Goal: Task Accomplishment & Management: Use online tool/utility

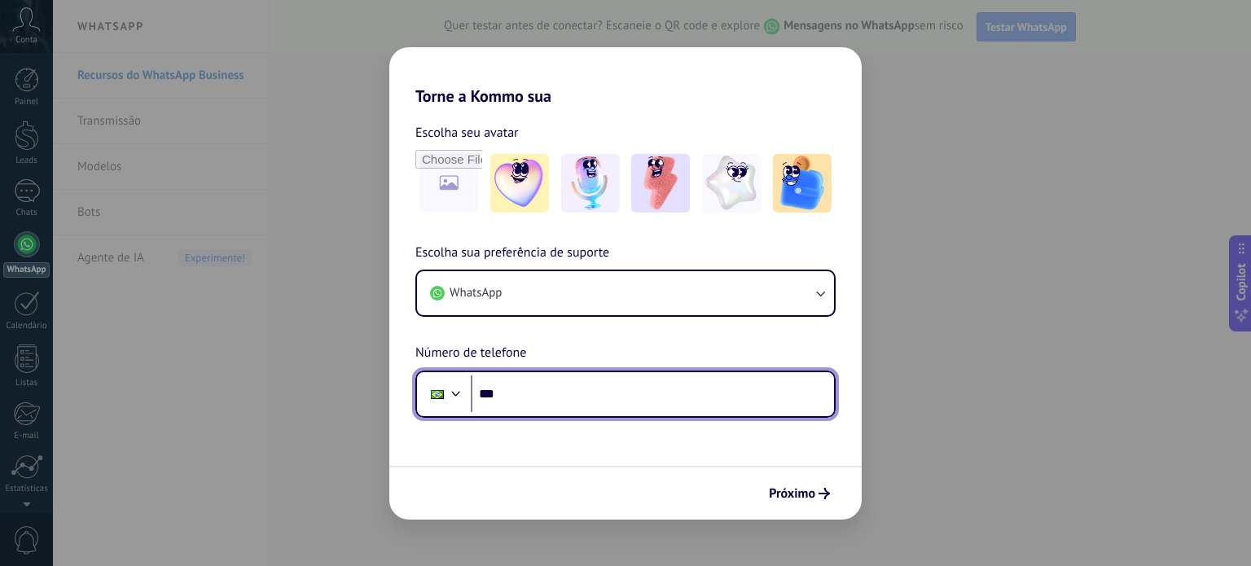
click at [558, 403] on input "***" at bounding box center [652, 393] width 363 height 37
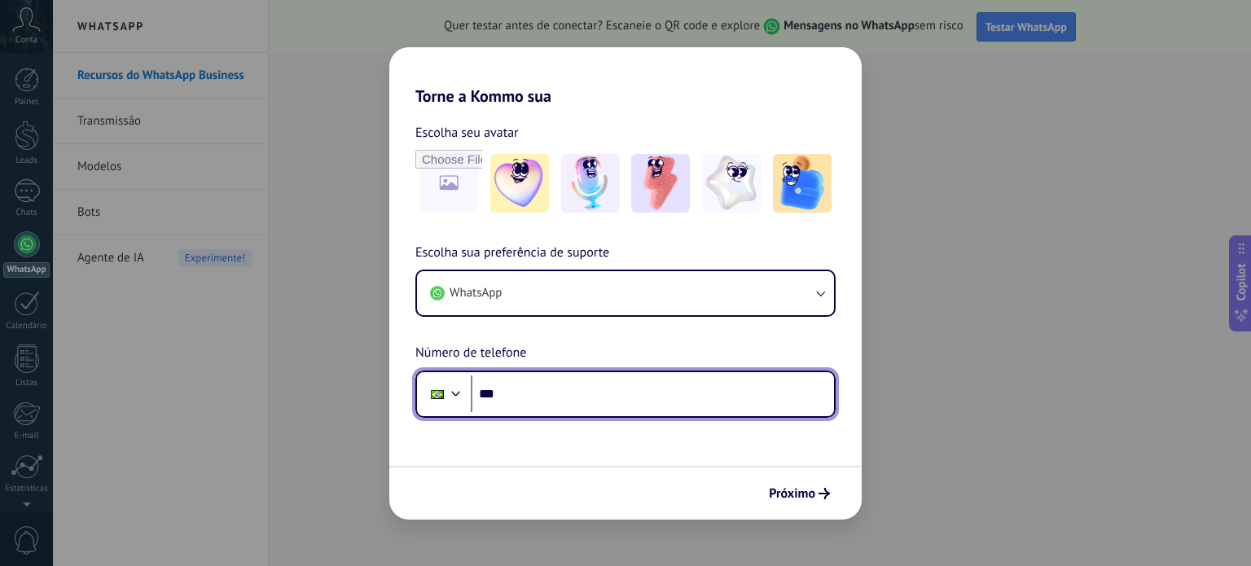
click at [567, 392] on input "***" at bounding box center [652, 393] width 363 height 37
type input "**********"
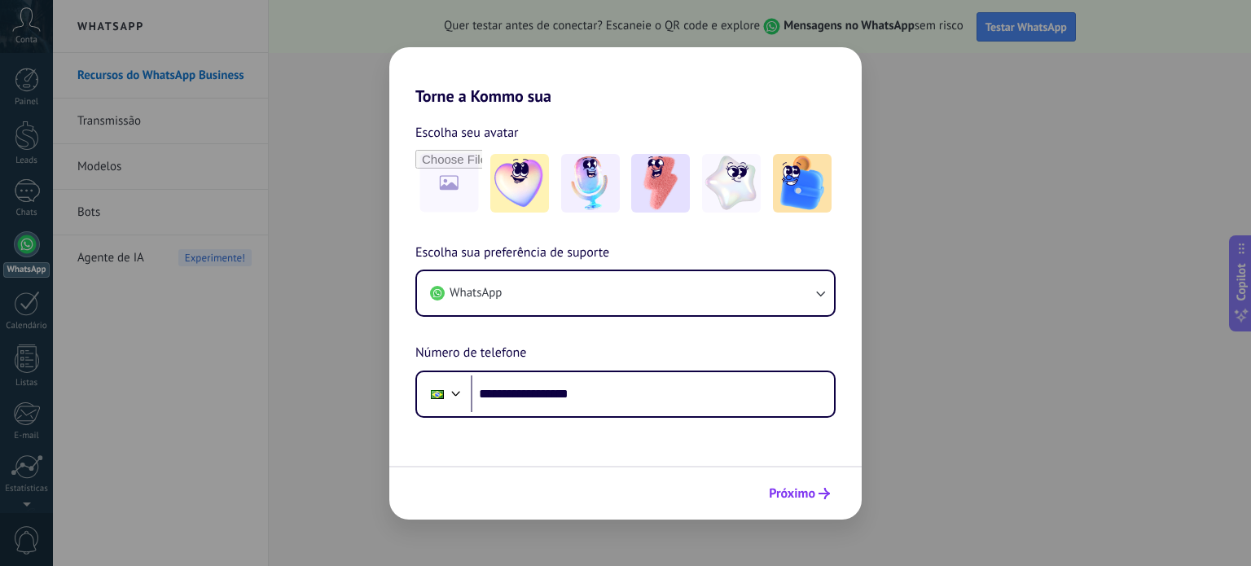
click at [791, 489] on span "Próximo" at bounding box center [792, 493] width 46 height 11
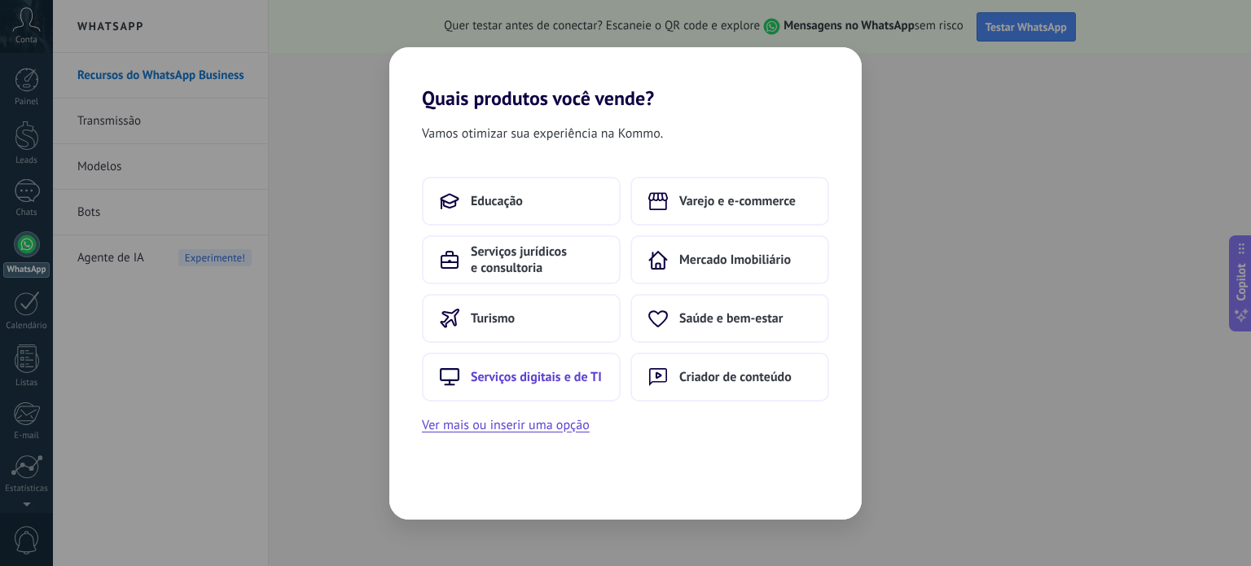
click at [571, 365] on button "Serviços digitais e de TI" at bounding box center [521, 377] width 199 height 49
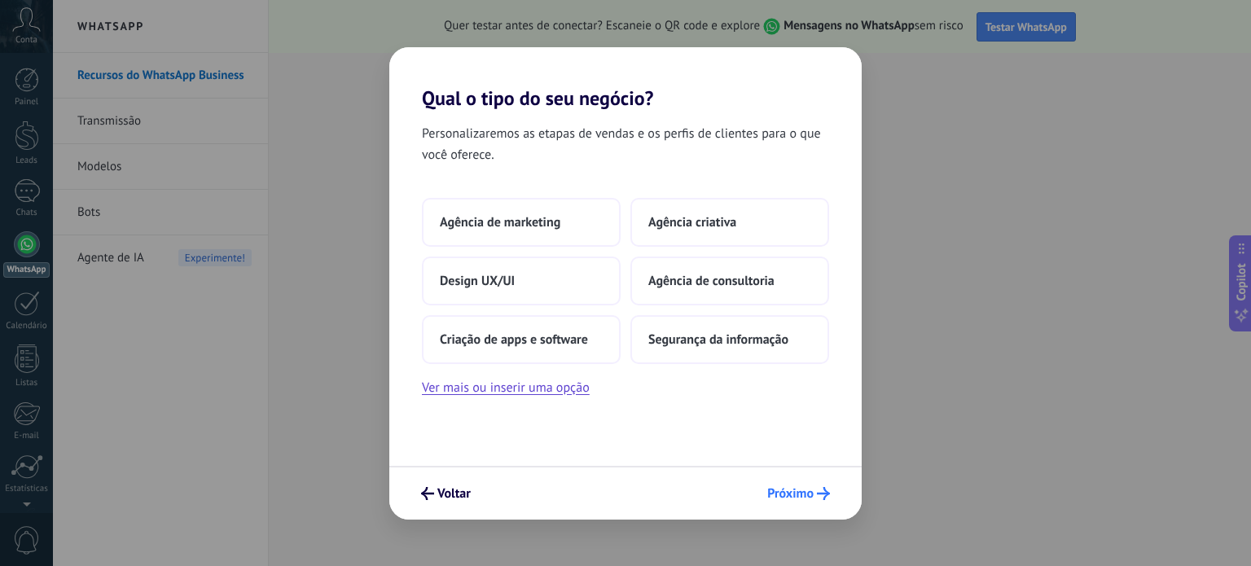
click at [782, 493] on span "Próximo" at bounding box center [790, 493] width 46 height 11
click at [789, 497] on span "Próximo" at bounding box center [790, 493] width 46 height 11
click at [534, 283] on button "Design UX/UI" at bounding box center [521, 280] width 199 height 49
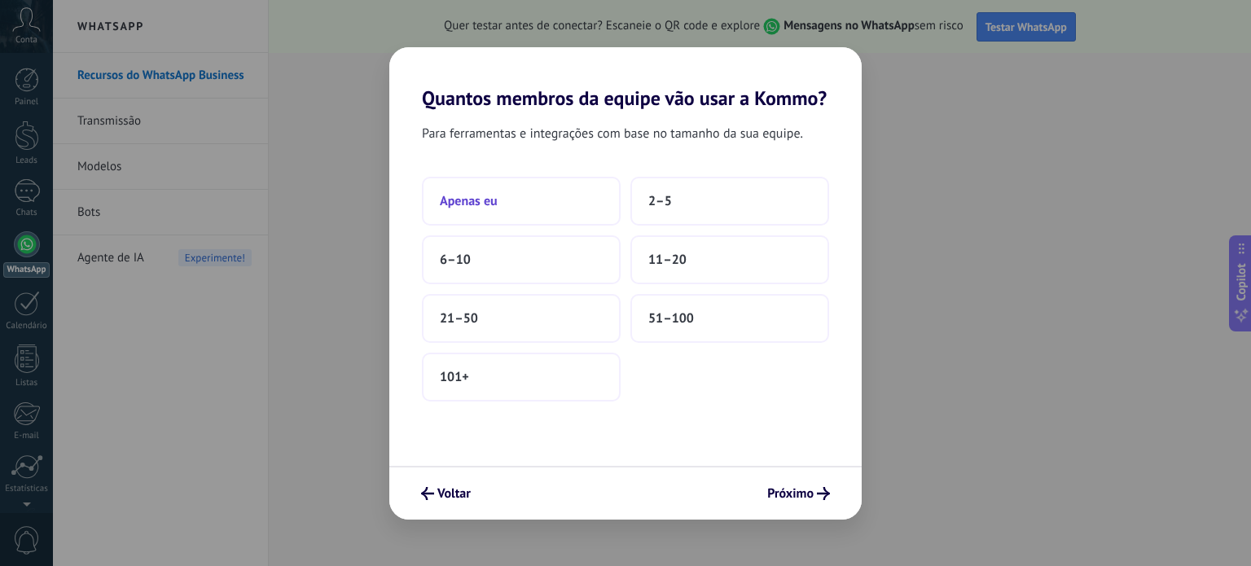
click at [529, 195] on button "Apenas eu" at bounding box center [521, 201] width 199 height 49
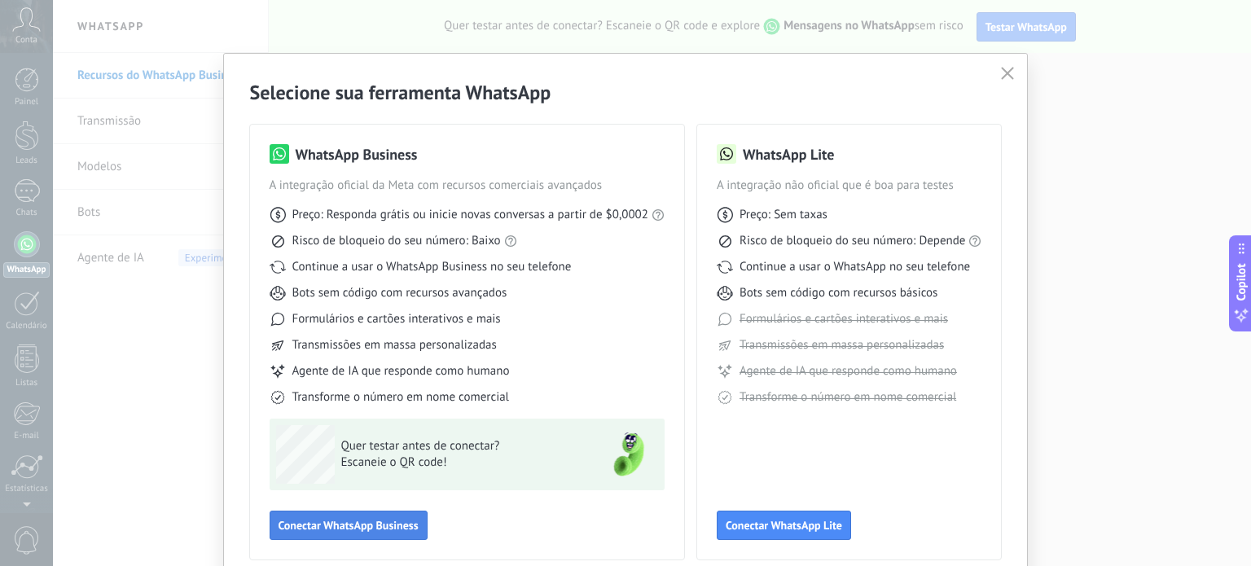
click at [317, 524] on span "Conectar WhatsApp Business" at bounding box center [348, 524] width 140 height 11
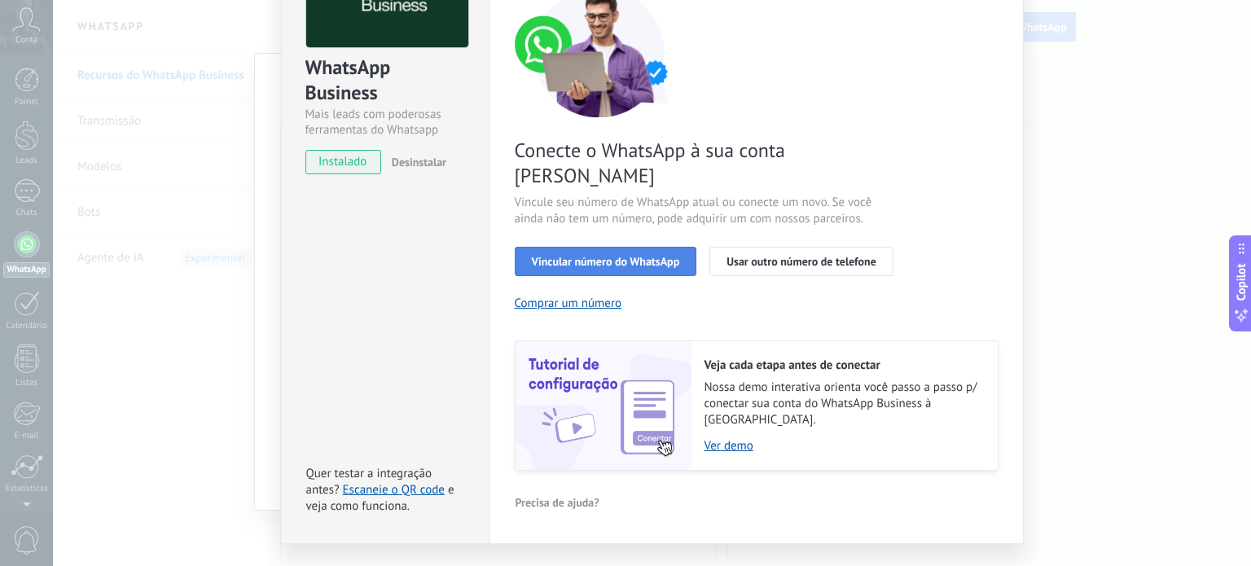
scroll to position [63, 0]
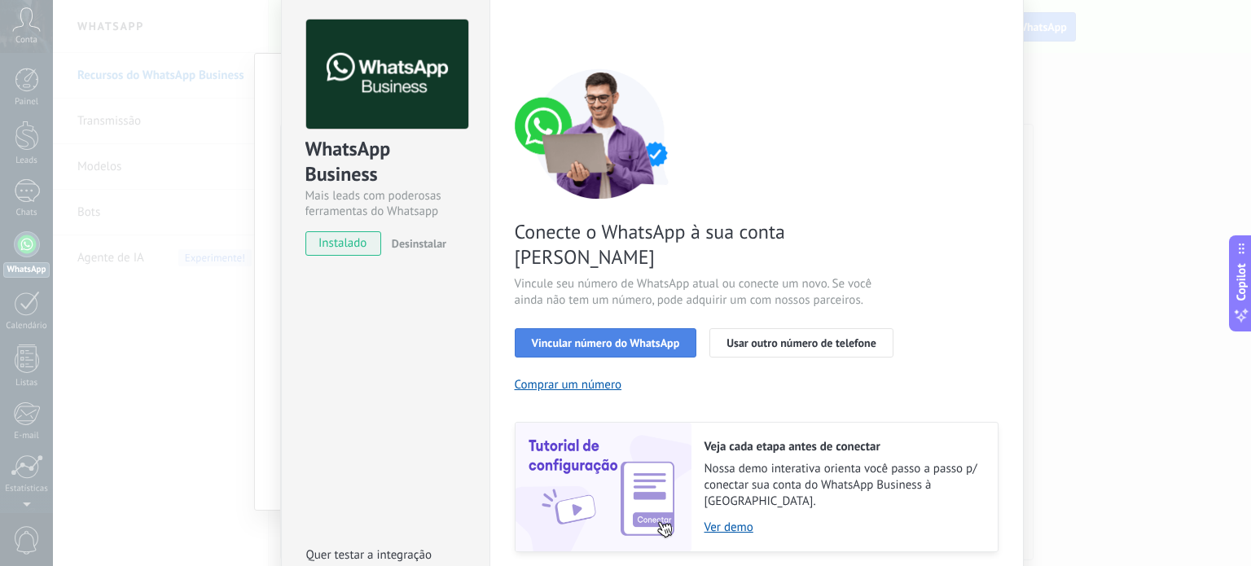
click at [632, 337] on span "Vincular número do WhatsApp" at bounding box center [606, 342] width 148 height 11
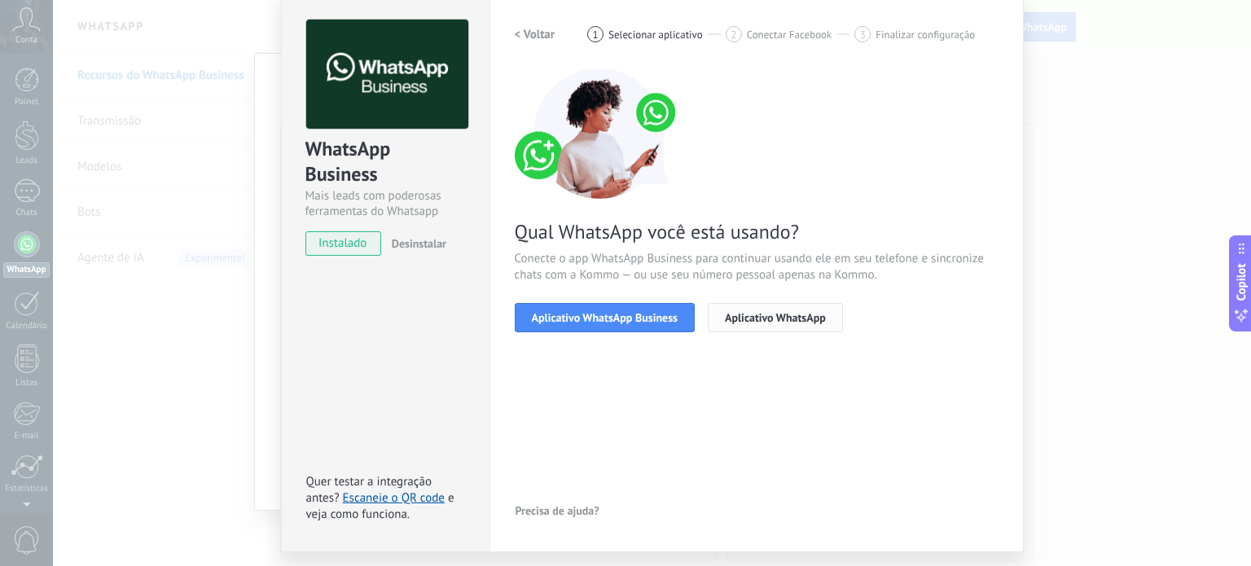
click at [771, 321] on span "Aplicativo WhatsApp" at bounding box center [775, 317] width 101 height 11
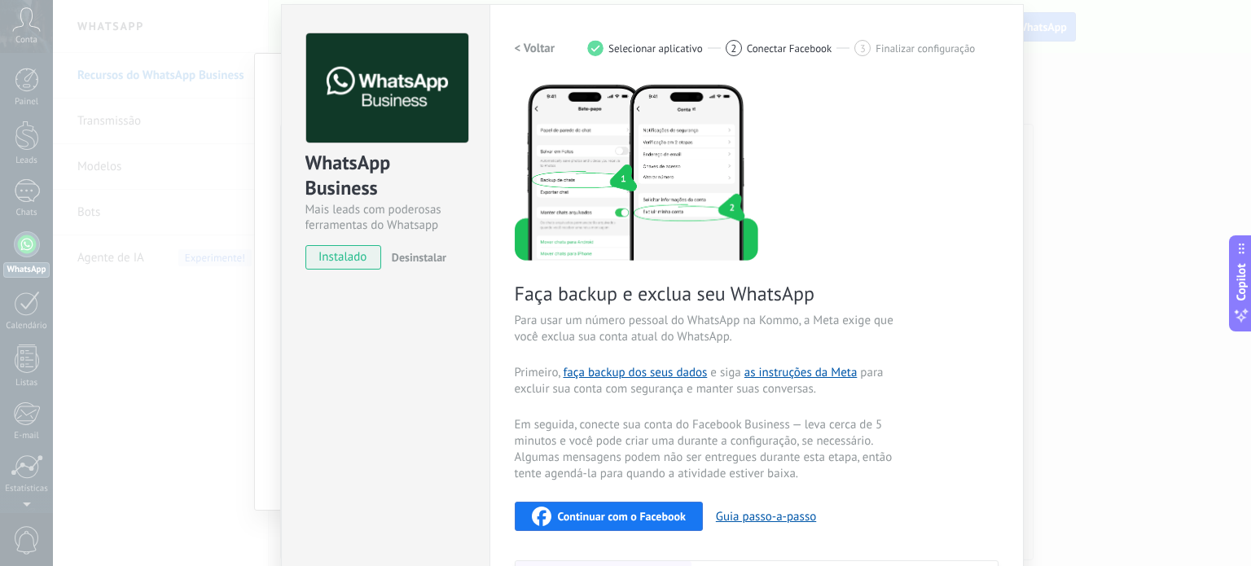
scroll to position [0, 0]
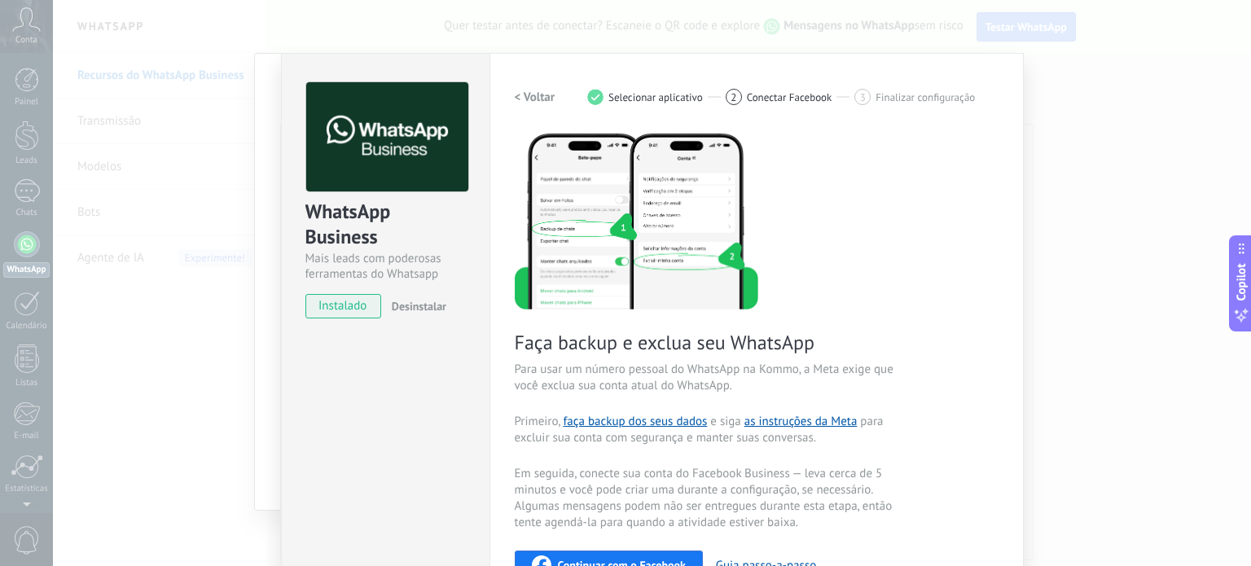
click at [350, 302] on span "instalado" at bounding box center [343, 306] width 74 height 24
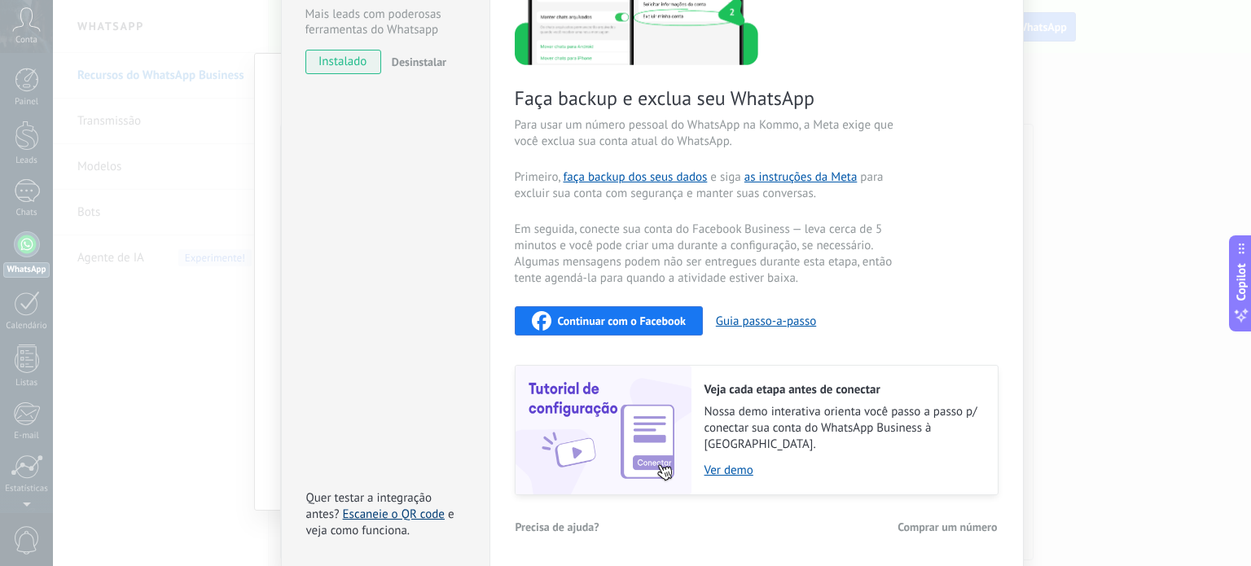
click at [431, 506] on link "Escaneie o QR code" at bounding box center [394, 513] width 102 height 15
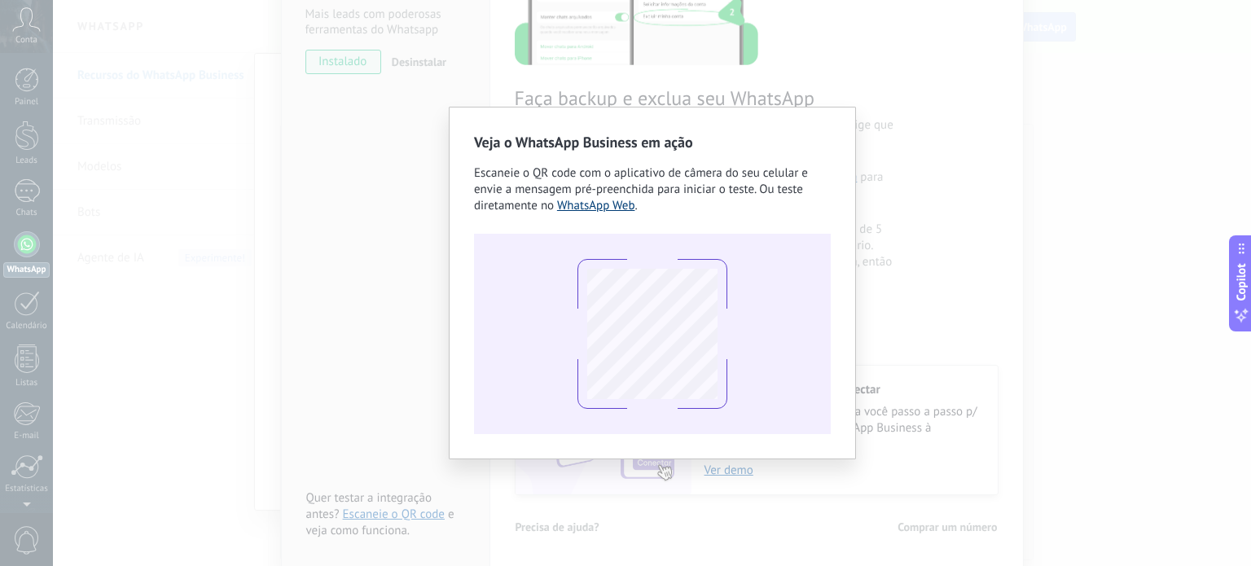
click at [617, 208] on link "WhatsApp Web" at bounding box center [596, 205] width 78 height 15
click at [937, 265] on div "Veja o WhatsApp Business em ação Escaneie o QR code com o aplicativo de câmera …" at bounding box center [652, 283] width 1198 height 566
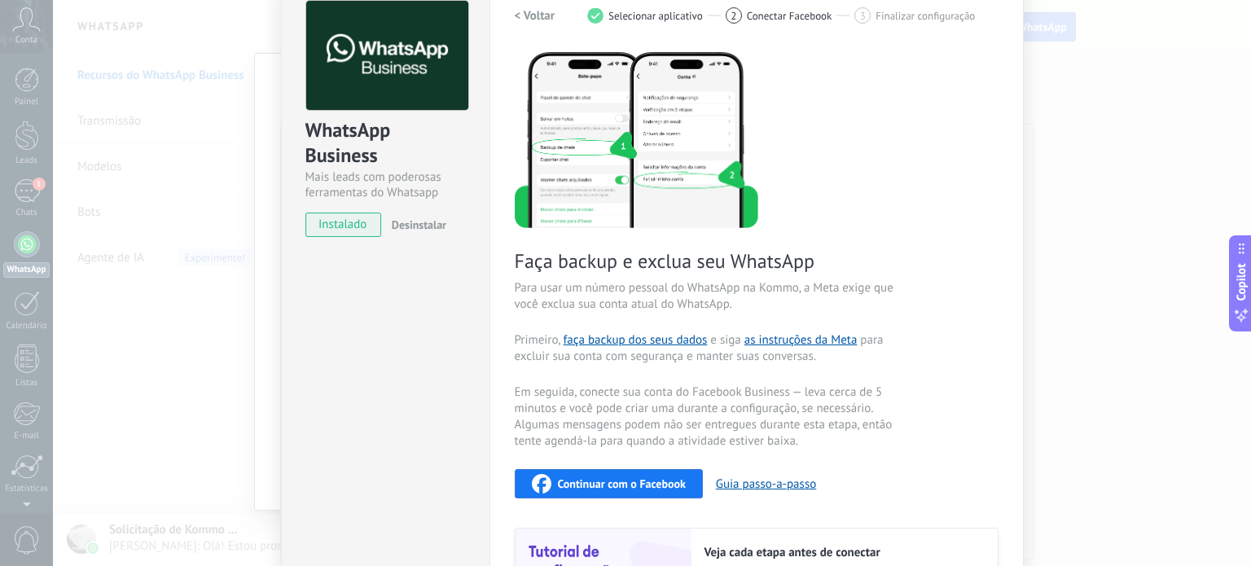
scroll to position [0, 0]
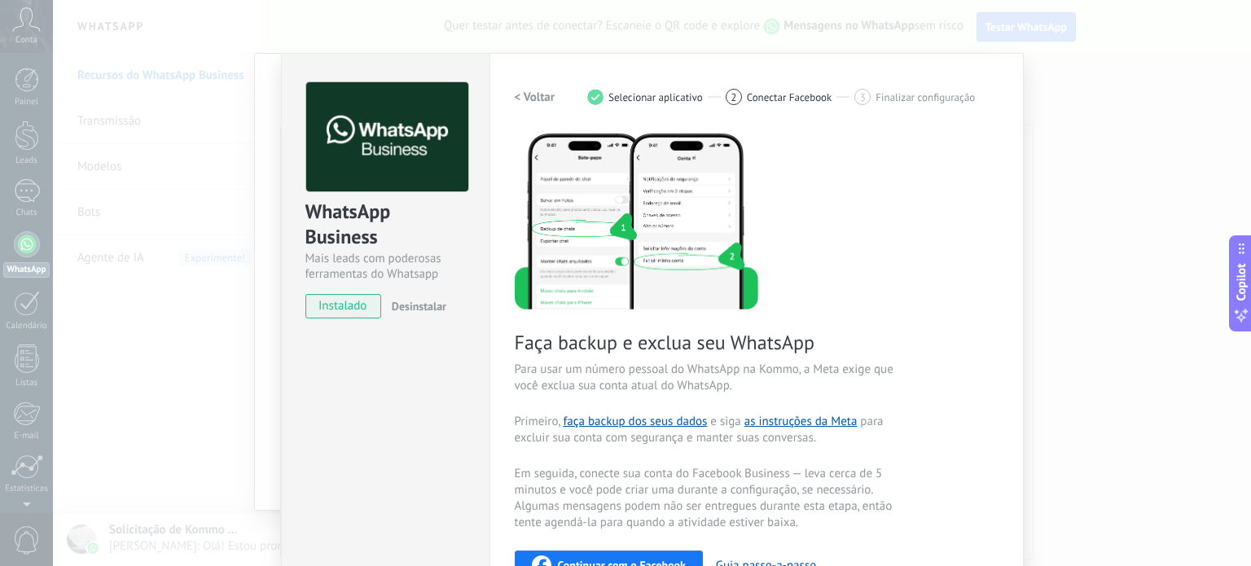
click at [537, 94] on h2 "< Voltar" at bounding box center [535, 97] width 41 height 15
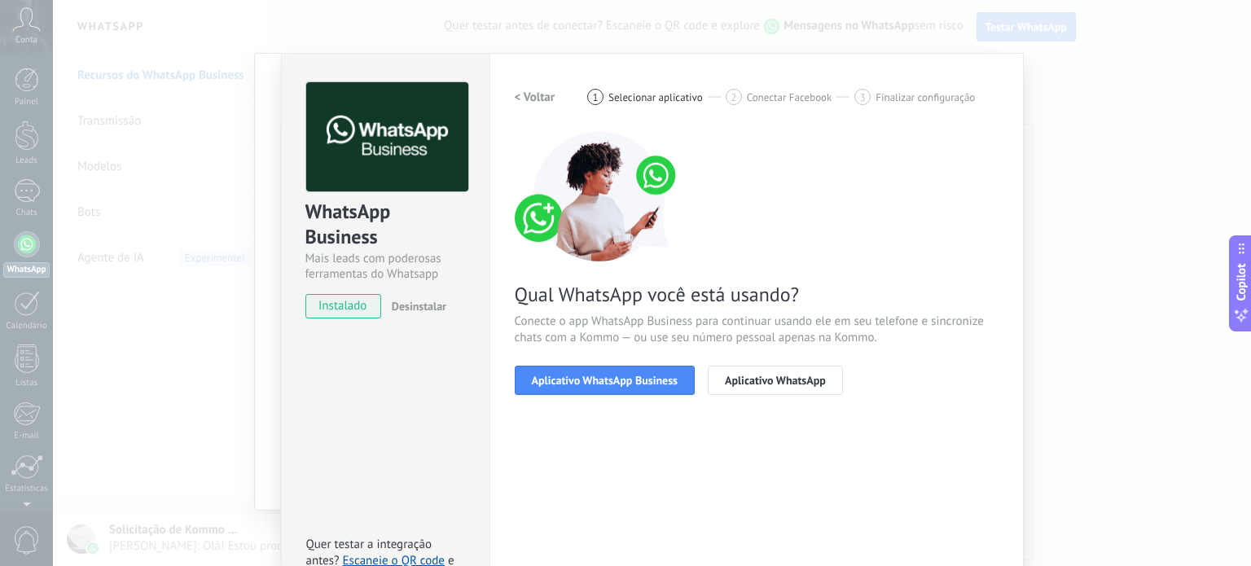
click at [537, 94] on h2 "< Voltar" at bounding box center [535, 97] width 41 height 15
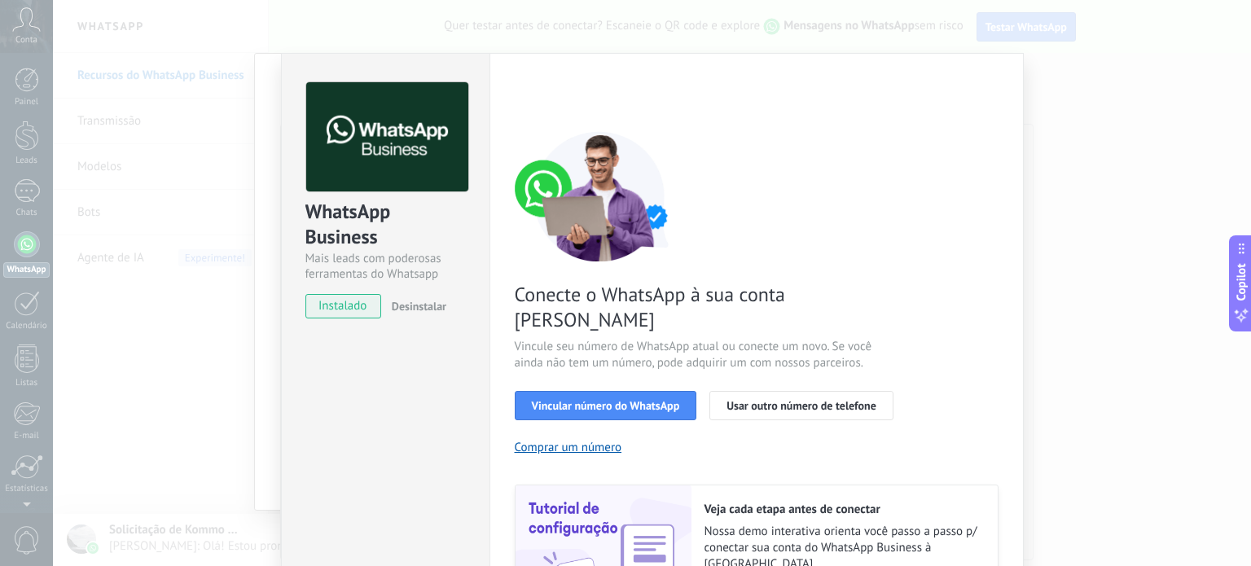
click at [537, 94] on div "< Voltar 1 Selecionar aplicativo 2 Conectar Facebook 3 Finalizar configuração" at bounding box center [757, 96] width 484 height 29
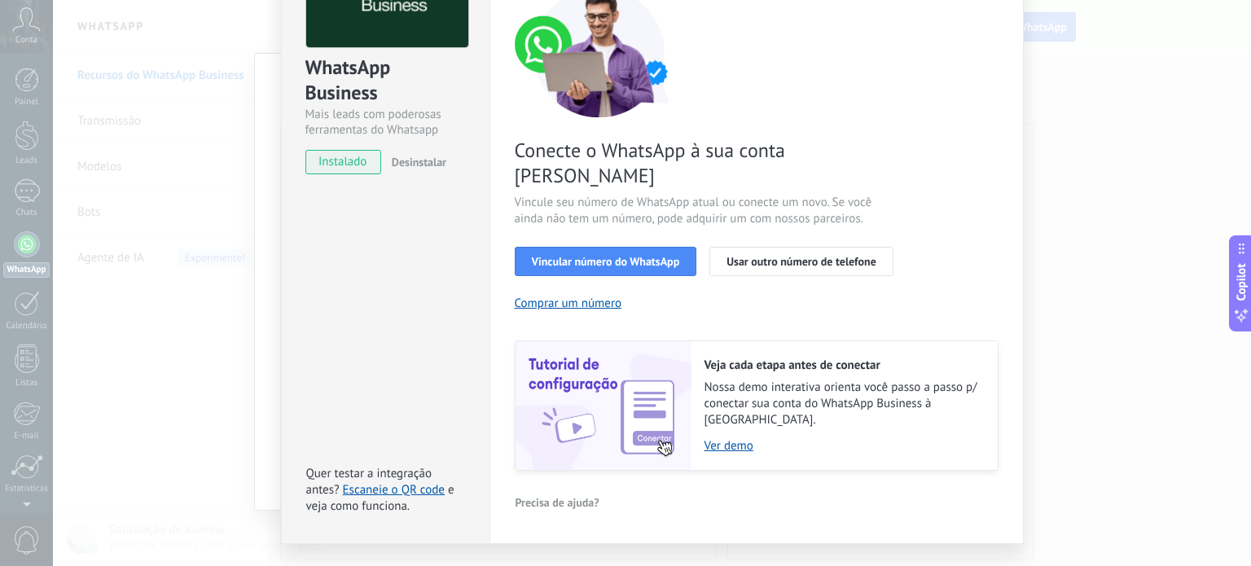
click at [1055, 302] on div "WhatsApp Business Mais leads com poderosas ferramentas do Whatsapp instalado De…" at bounding box center [652, 283] width 1198 height 566
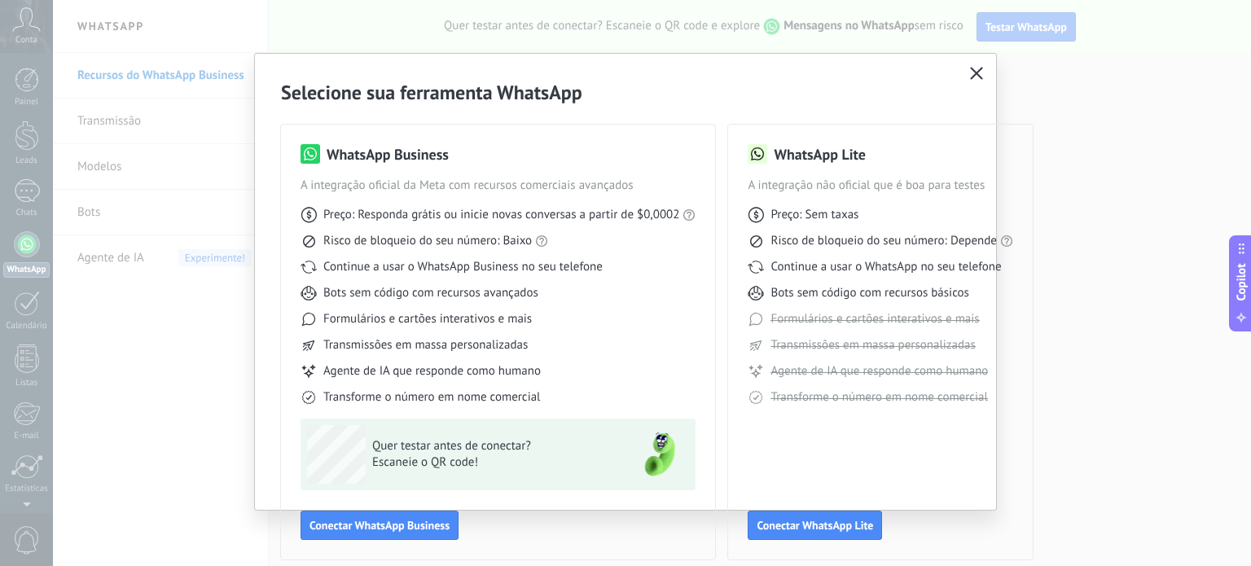
click at [977, 76] on icon "button" at bounding box center [976, 73] width 13 height 13
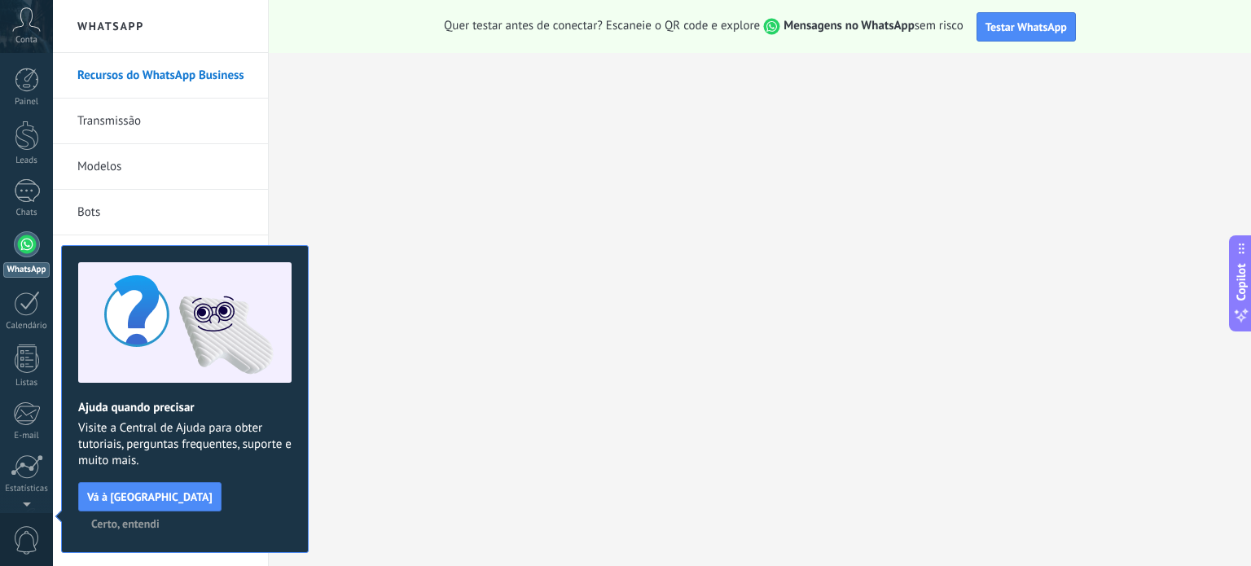
click at [18, 233] on link "WhatsApp" at bounding box center [26, 254] width 53 height 46
click at [21, 192] on div "1" at bounding box center [27, 191] width 26 height 24
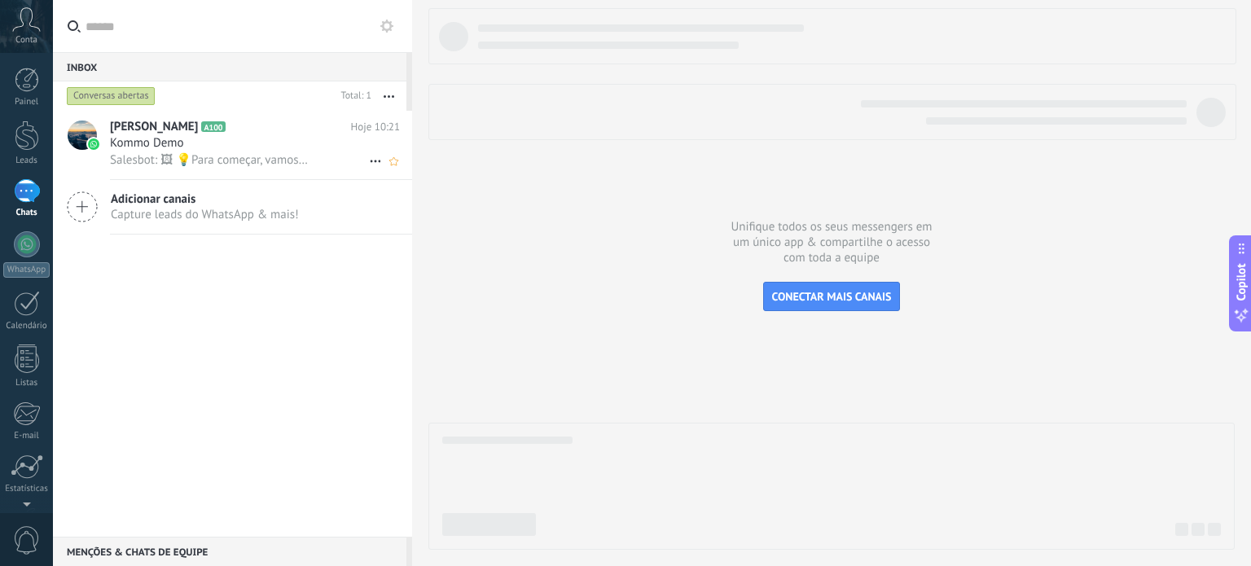
click at [278, 159] on span "Salesbot: 🖼 💡Para começar, vamos esclarecer como funciona: 💻 Kommo = A visão do…" at bounding box center [210, 159] width 200 height 15
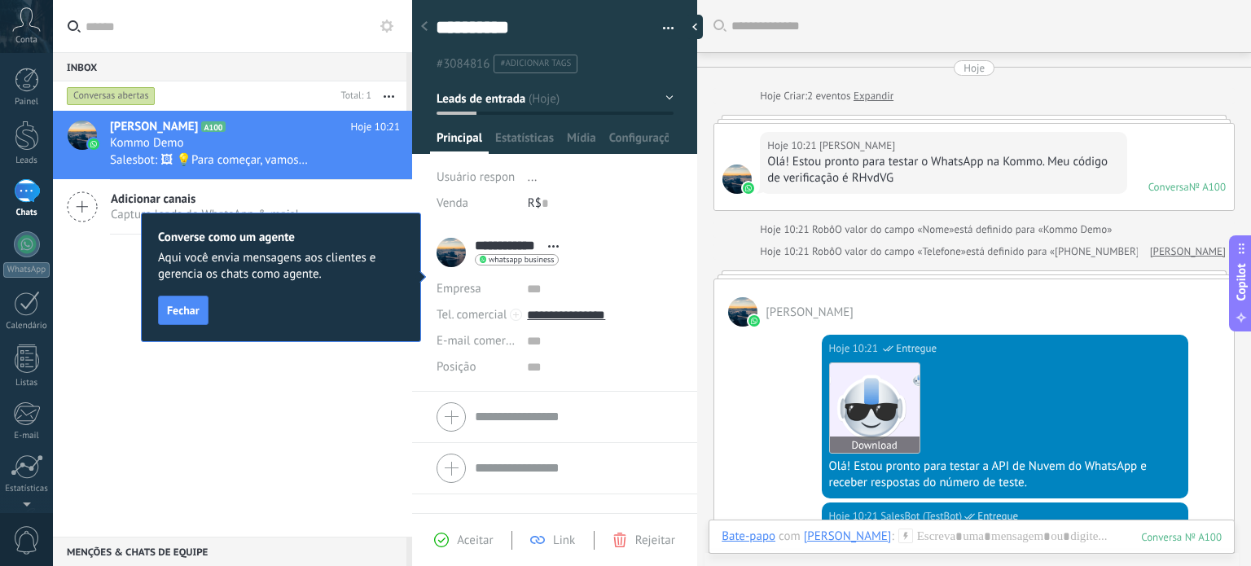
scroll to position [163, 0]
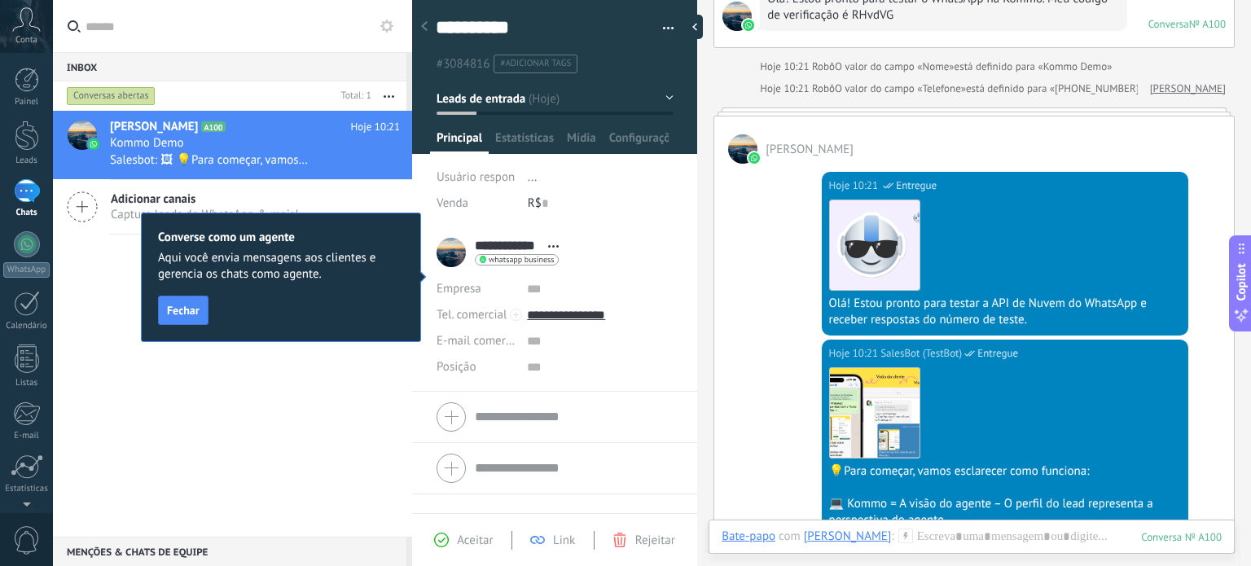
click at [186, 295] on div "Converse como um agente Aqui você envia mensagens aos clientes e gerencia os ch…" at bounding box center [281, 277] width 280 height 129
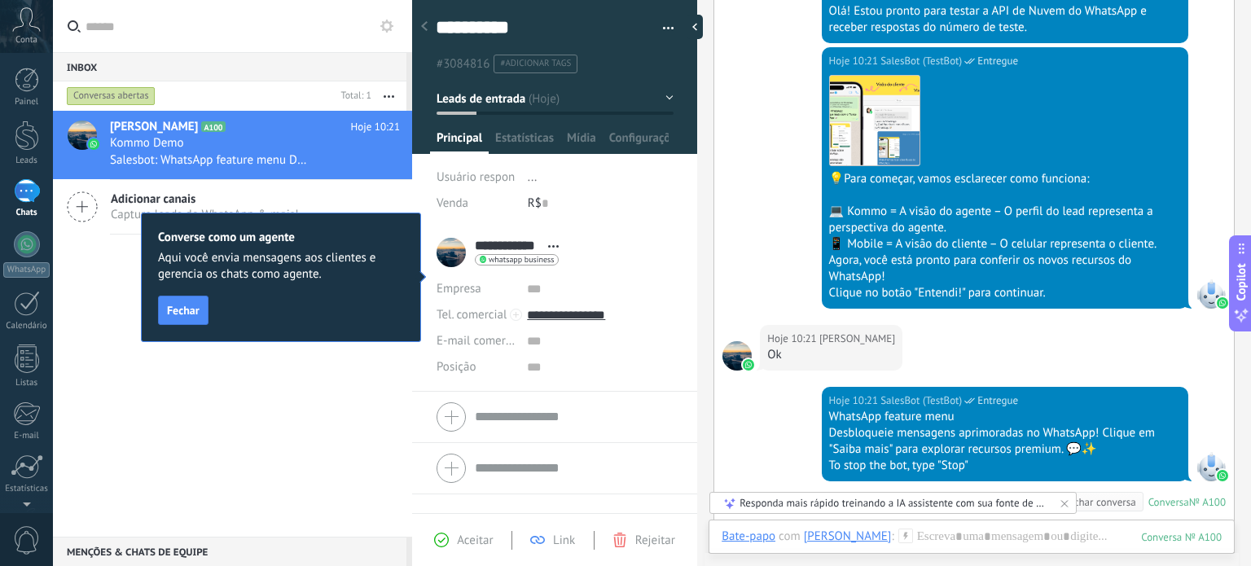
scroll to position [699, 0]
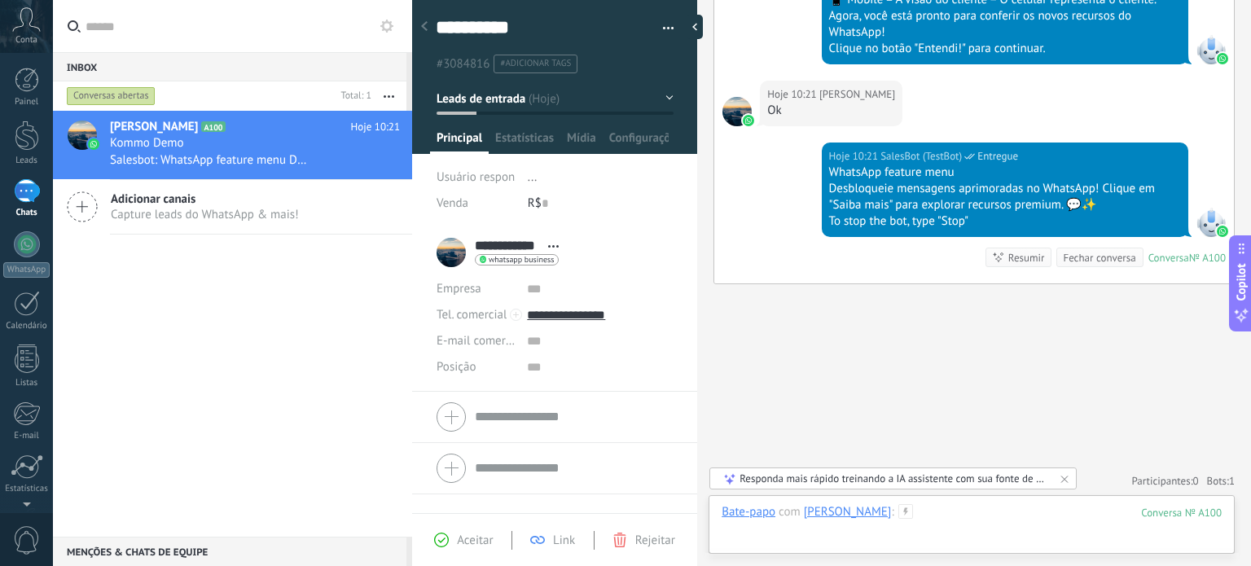
click at [973, 524] on div at bounding box center [971, 528] width 500 height 49
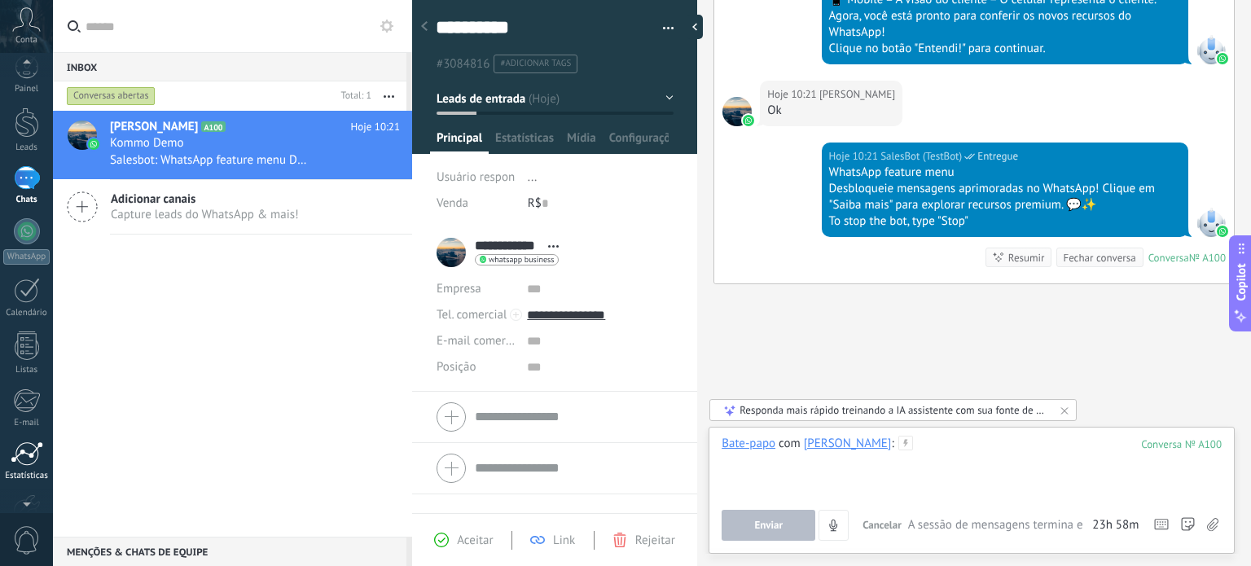
scroll to position [111, 0]
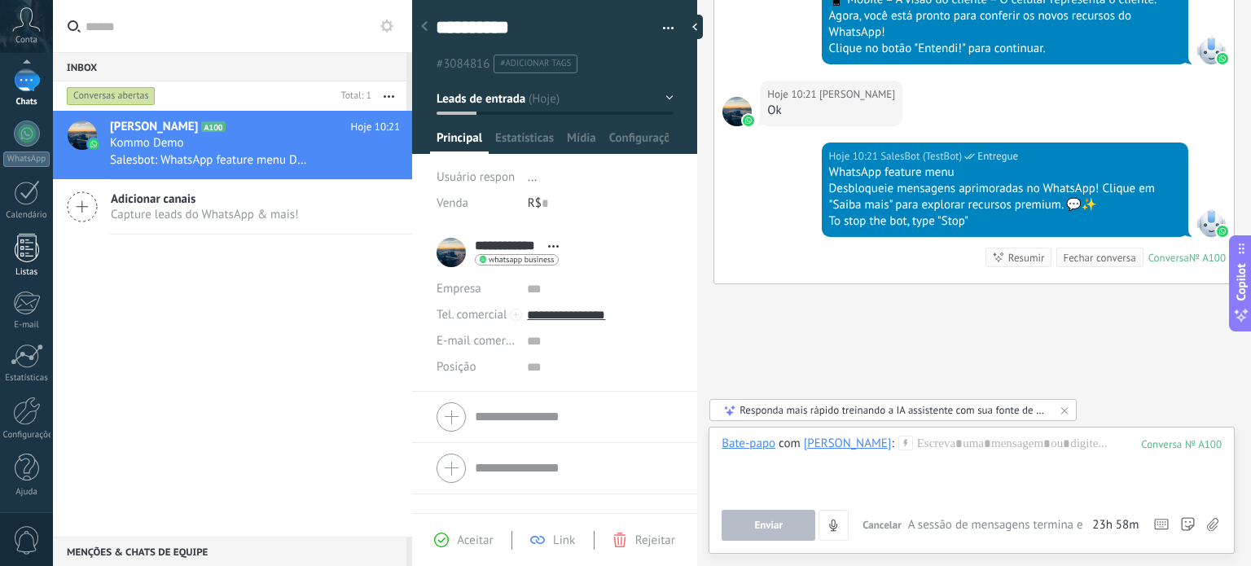
click at [37, 261] on div at bounding box center [27, 248] width 24 height 28
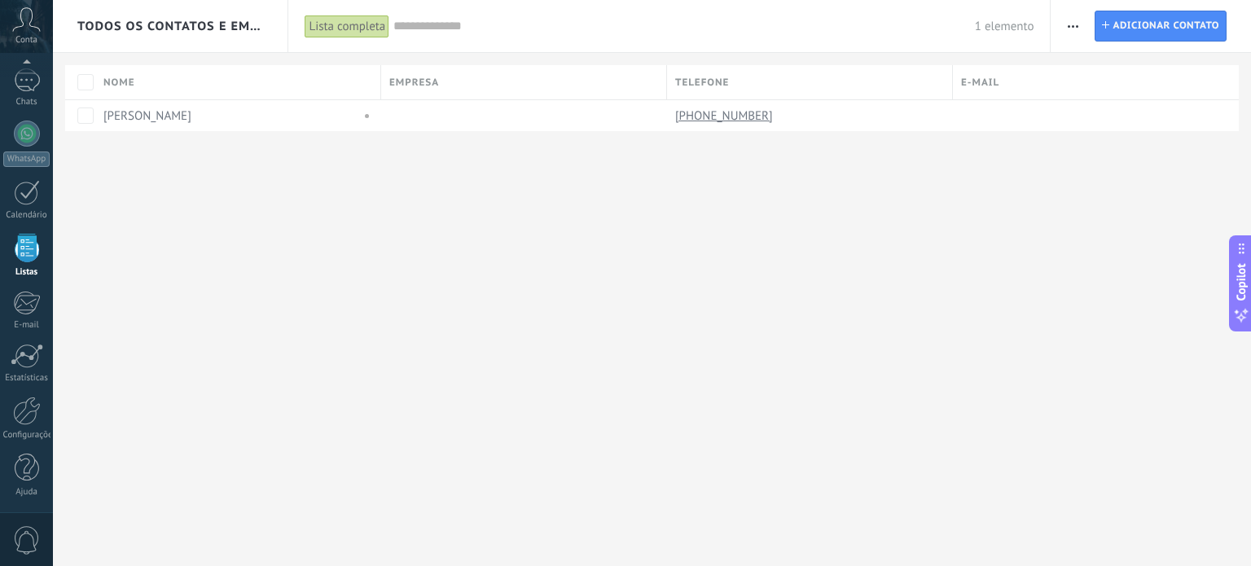
scroll to position [100, 0]
click at [27, 146] on div at bounding box center [27, 144] width 26 height 26
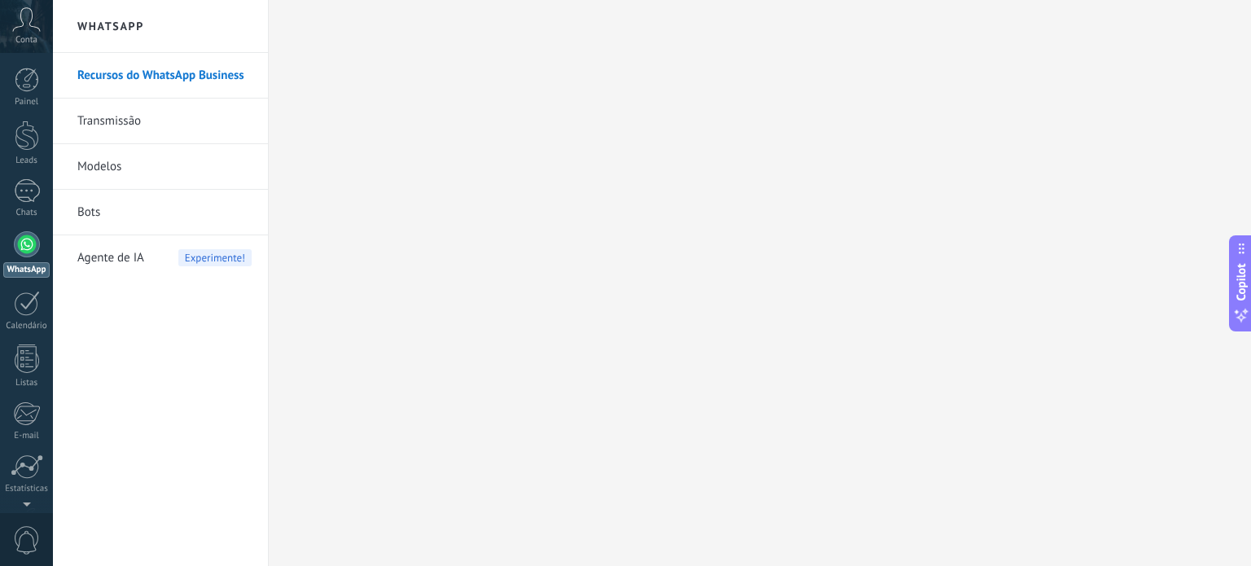
click at [104, 206] on link "Bots" at bounding box center [164, 213] width 174 height 46
